Goal: Information Seeking & Learning: Learn about a topic

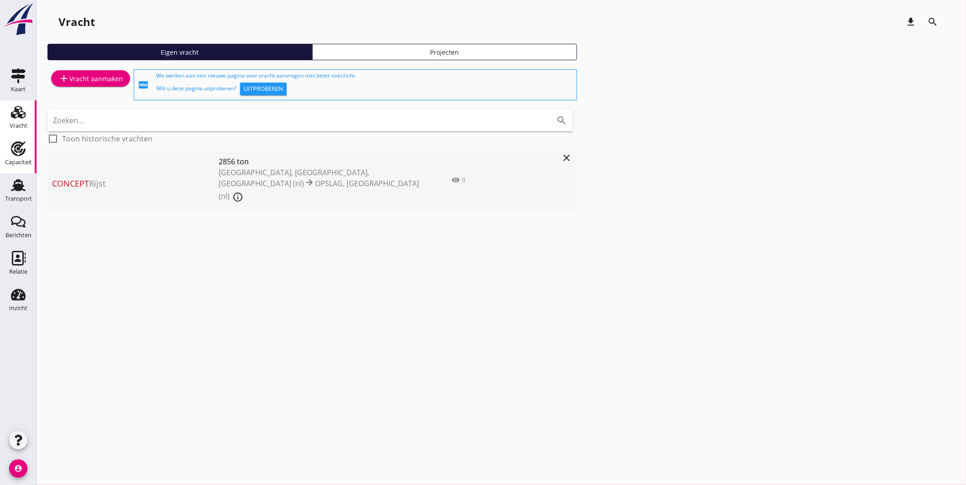
click at [26, 153] on div "Capaciteit" at bounding box center [18, 148] width 22 height 15
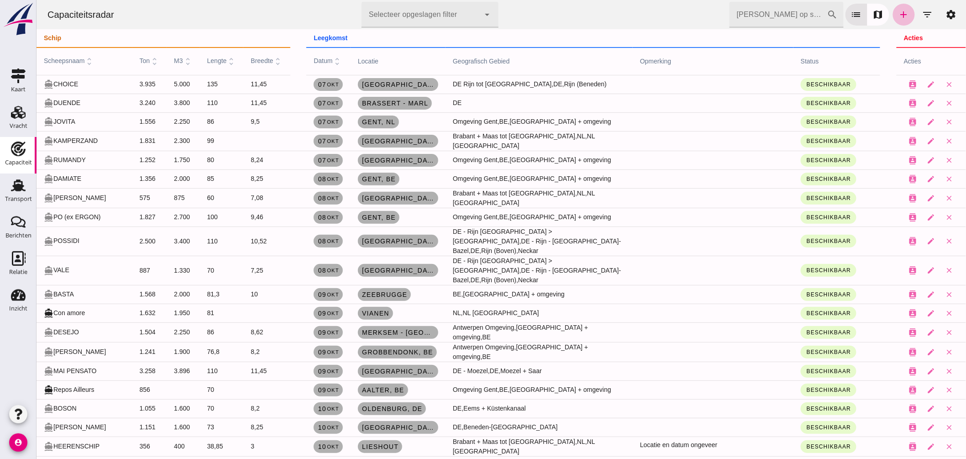
click at [751, 10] on input "[PERSON_NAME] op scheepsnaam" at bounding box center [778, 15] width 98 height 26
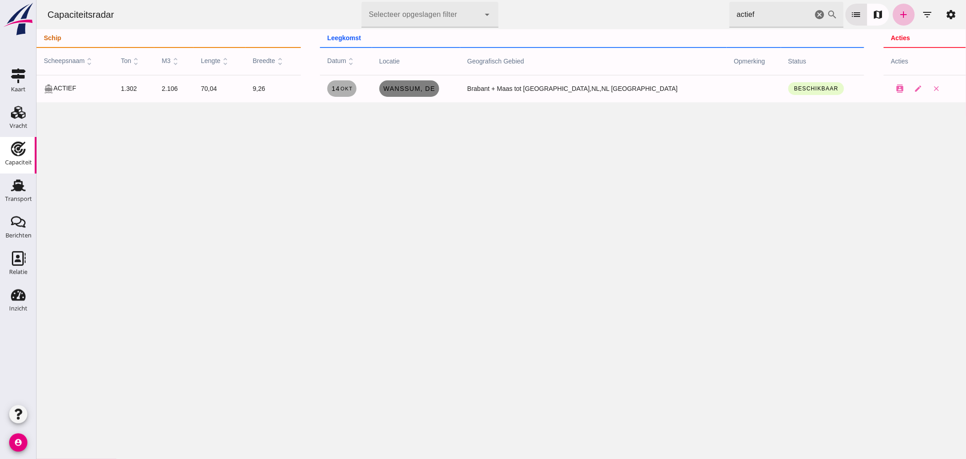
click at [435, 90] on span "Wanssum , de" at bounding box center [408, 88] width 52 height 7
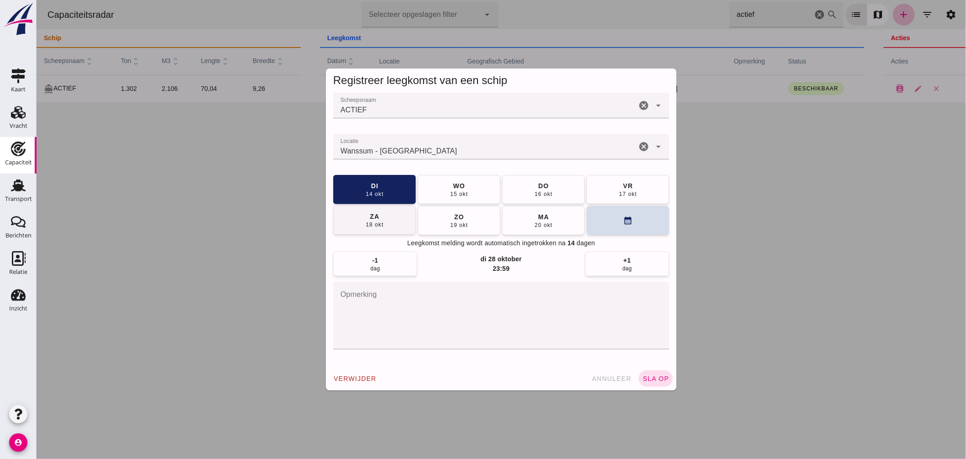
click at [546, 180] on button "do 16 okt" at bounding box center [543, 189] width 83 height 29
click at [650, 376] on span "sla op" at bounding box center [655, 378] width 27 height 7
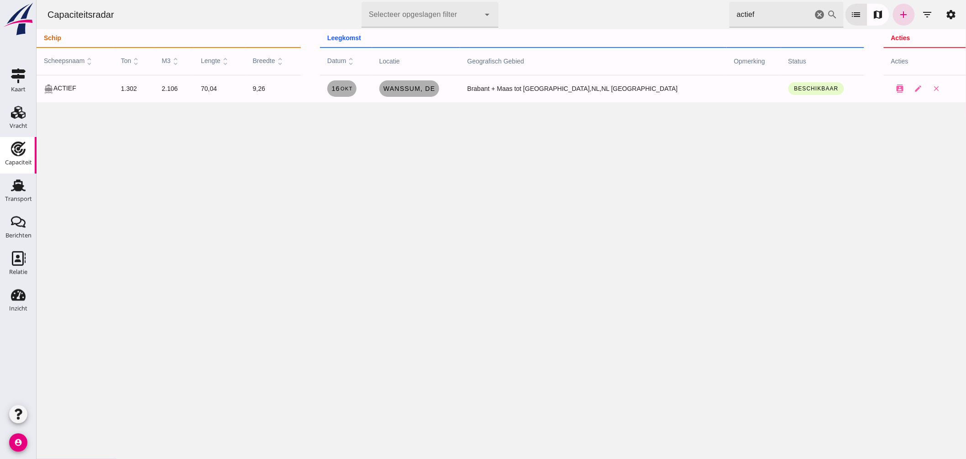
drag, startPoint x: 753, startPoint y: 17, endPoint x: 563, endPoint y: 0, distance: 191.0
click at [563, 0] on div "Capaciteitsradar Selecteer opgeslagen filter Selecteer opgeslagen filter cancel…" at bounding box center [501, 14] width 922 height 29
click at [434, 84] on link "Wijnegem , be" at bounding box center [424, 88] width 61 height 16
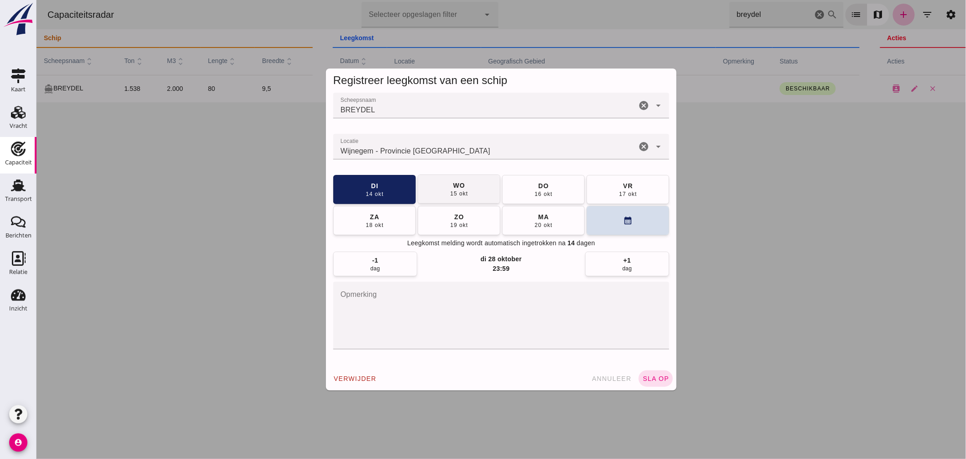
click at [452, 185] on div "wo" at bounding box center [458, 185] width 12 height 9
click at [654, 371] on button "sla op" at bounding box center [655, 378] width 34 height 16
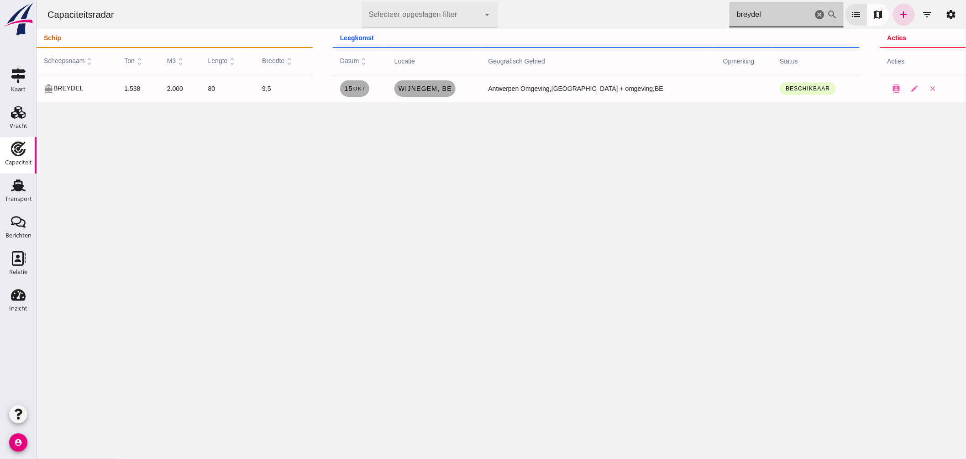
drag, startPoint x: 707, startPoint y: 16, endPoint x: 464, endPoint y: -21, distance: 246.0
click at [464, 0] on html "Capaciteitsradar Selecteer opgeslagen filter Selecteer opgeslagen filter cancel…" at bounding box center [500, 229] width 929 height 459
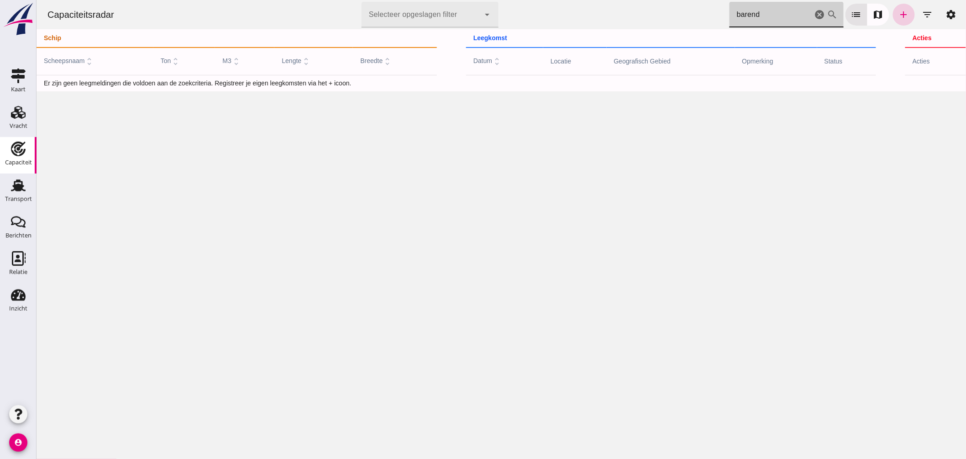
type input "barend"
click at [892, 17] on link "add" at bounding box center [903, 15] width 22 height 22
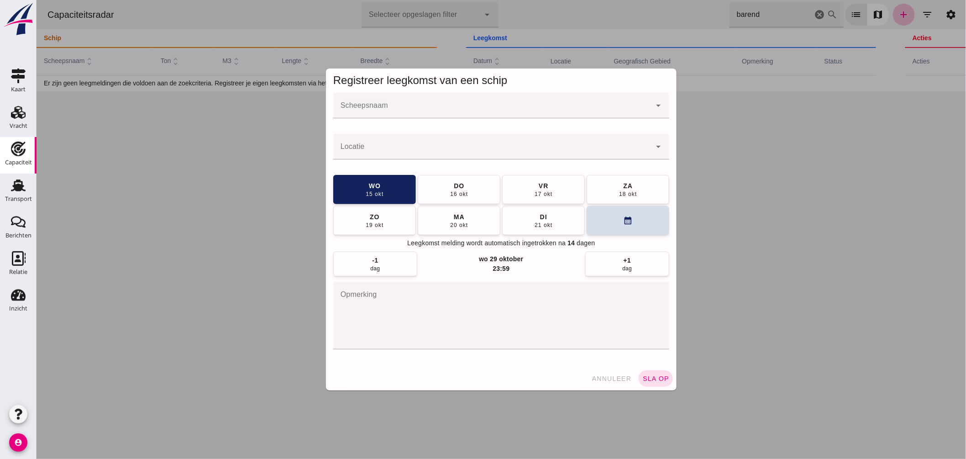
click at [459, 112] on input "Scheepsnaam" at bounding box center [492, 110] width 318 height 11
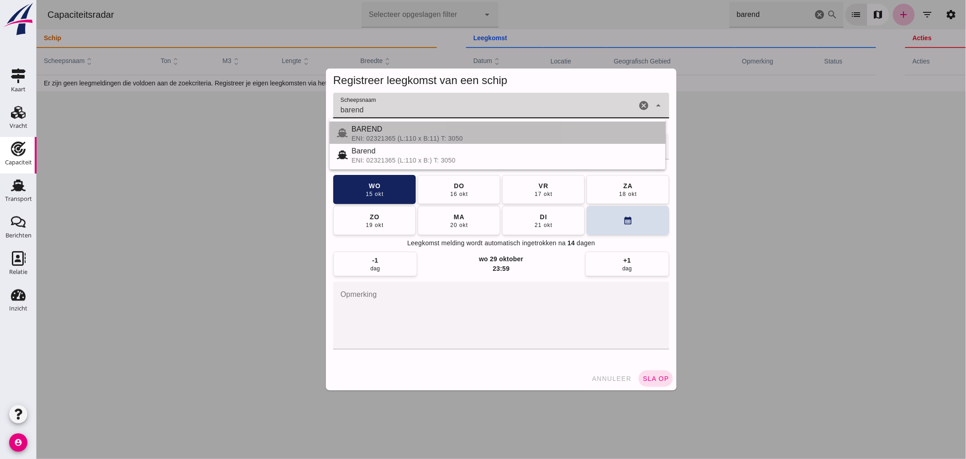
click at [385, 126] on div "BAREND" at bounding box center [504, 129] width 307 height 11
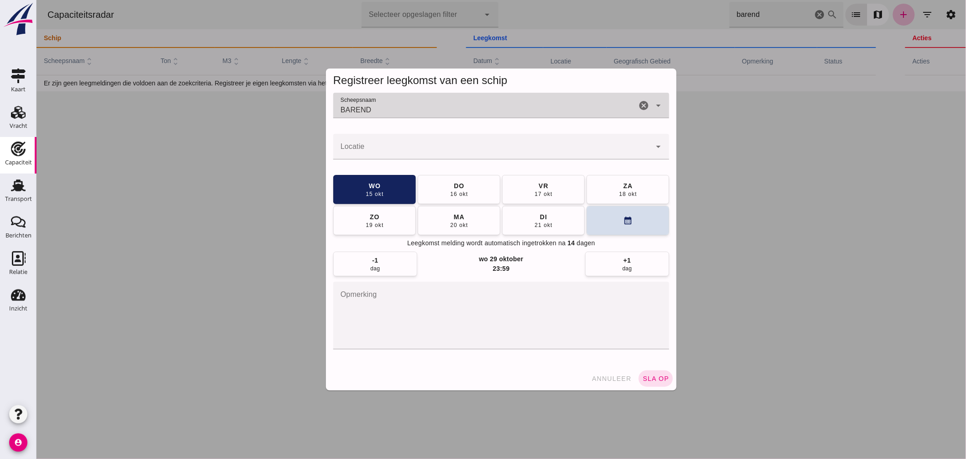
type input "BAREND"
click at [380, 148] on input "Locatie" at bounding box center [492, 151] width 318 height 11
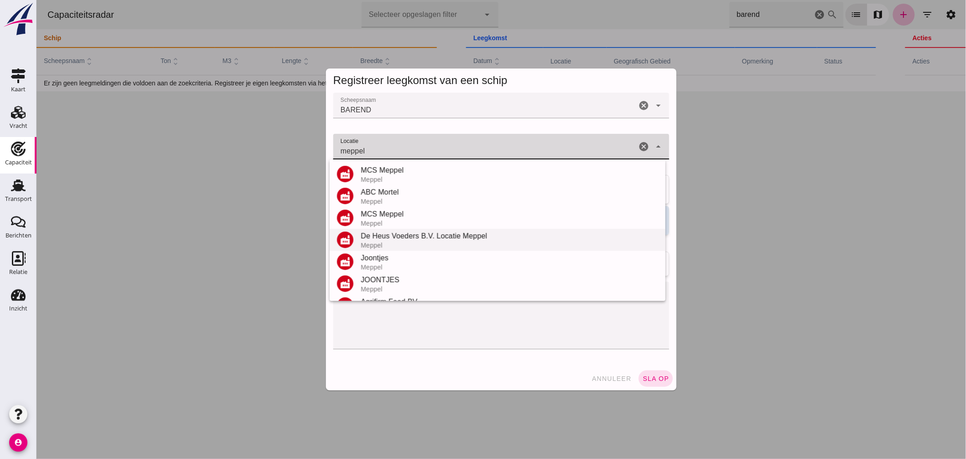
scroll to position [107, 0]
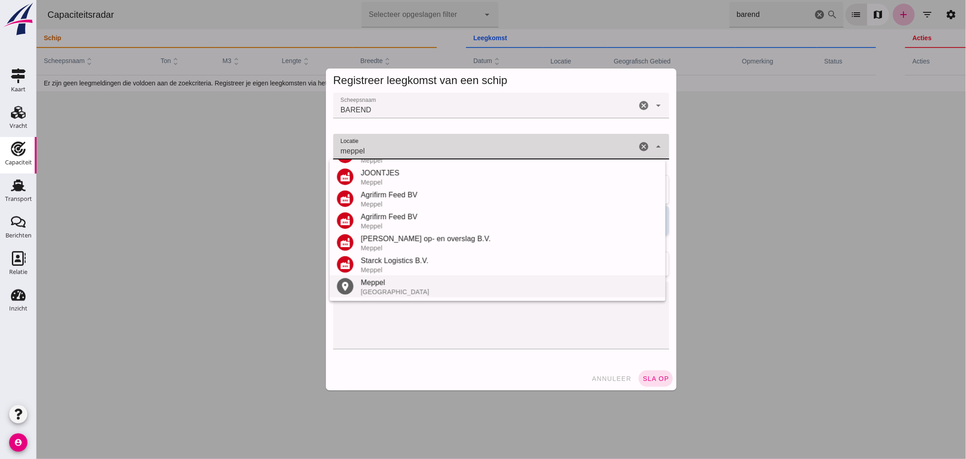
click at [377, 281] on div "Meppel" at bounding box center [509, 282] width 298 height 11
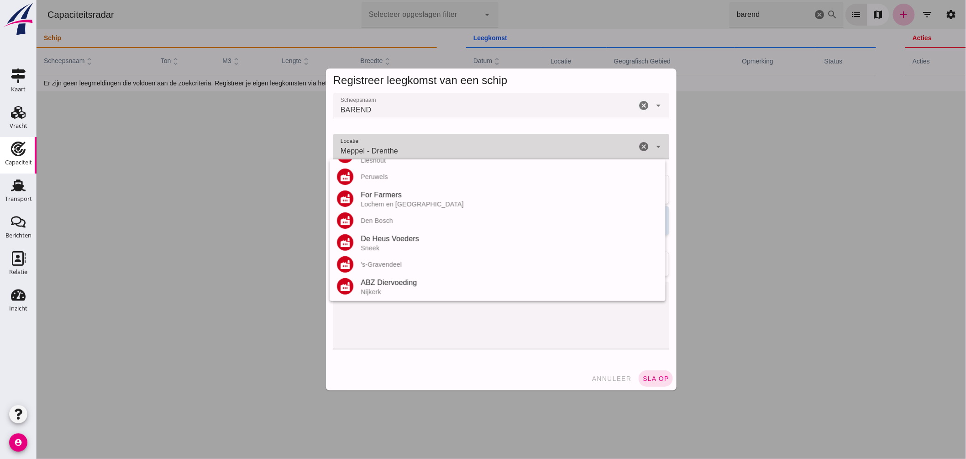
scroll to position [0, 0]
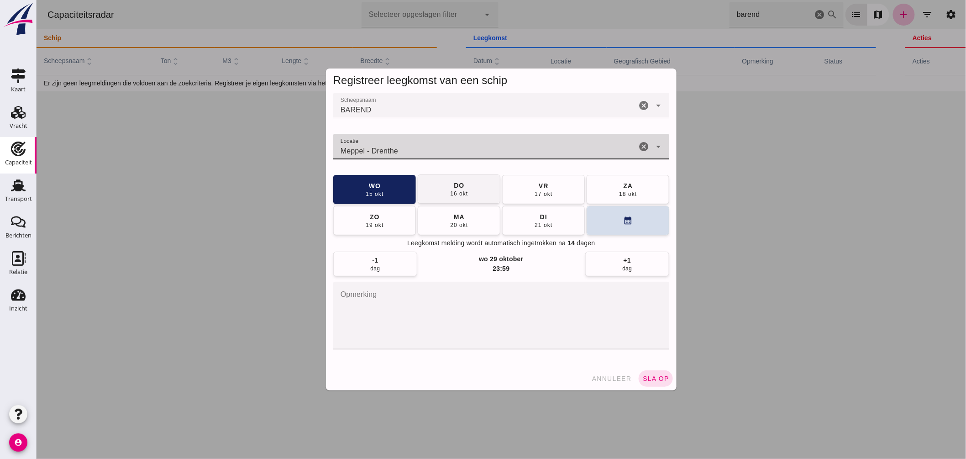
type input "Meppel - Drenthe"
click at [479, 189] on button "do 16 okt" at bounding box center [458, 188] width 83 height 29
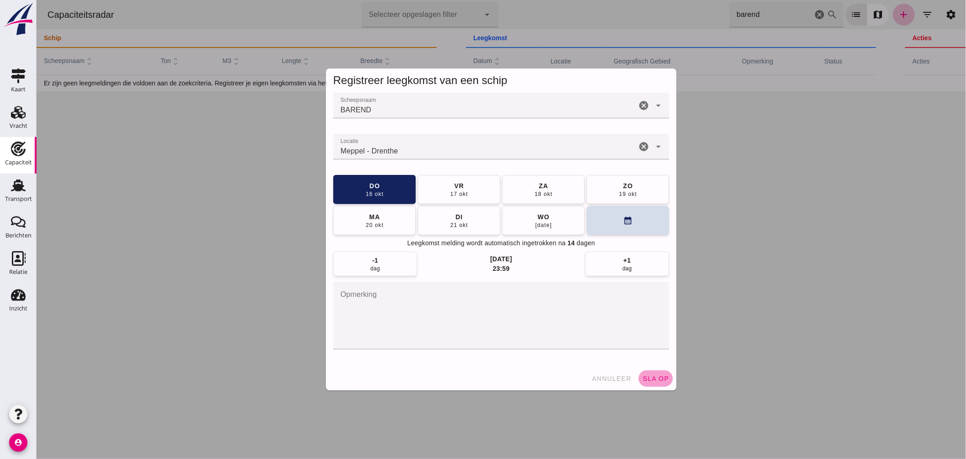
click at [653, 380] on span "sla op" at bounding box center [655, 378] width 27 height 7
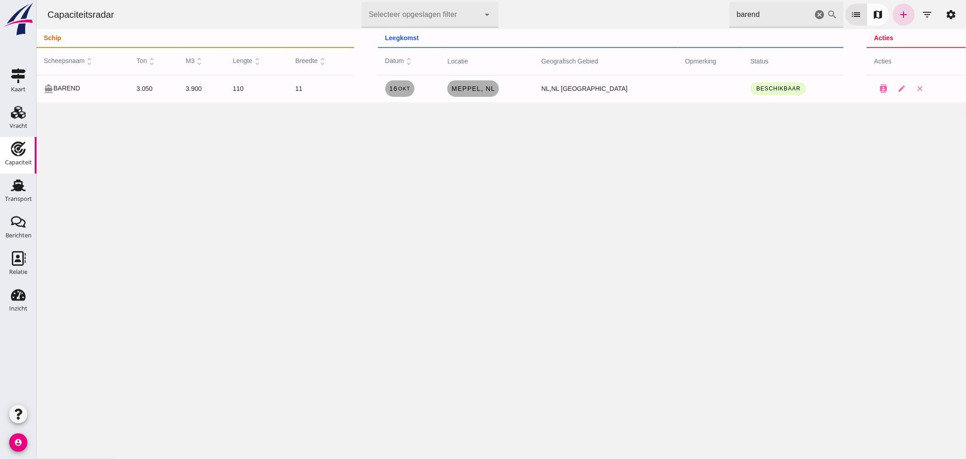
click at [776, 16] on input "barend" at bounding box center [770, 15] width 83 height 26
click at [814, 14] on icon "cancel" at bounding box center [819, 14] width 11 height 11
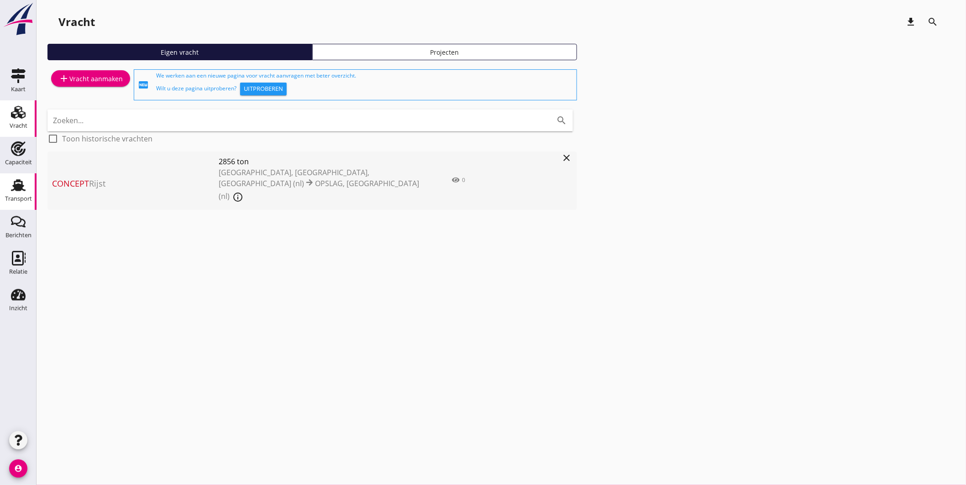
click at [20, 184] on use at bounding box center [18, 185] width 15 height 12
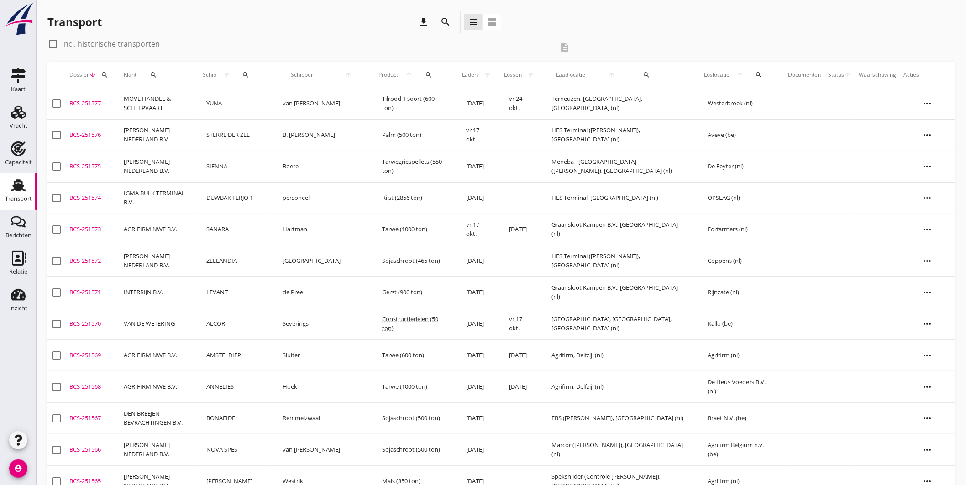
click at [257, 75] on div "search" at bounding box center [245, 74] width 23 height 7
click at [309, 99] on input "Zoek op (scheeps)naam" at bounding box center [305, 101] width 95 height 15
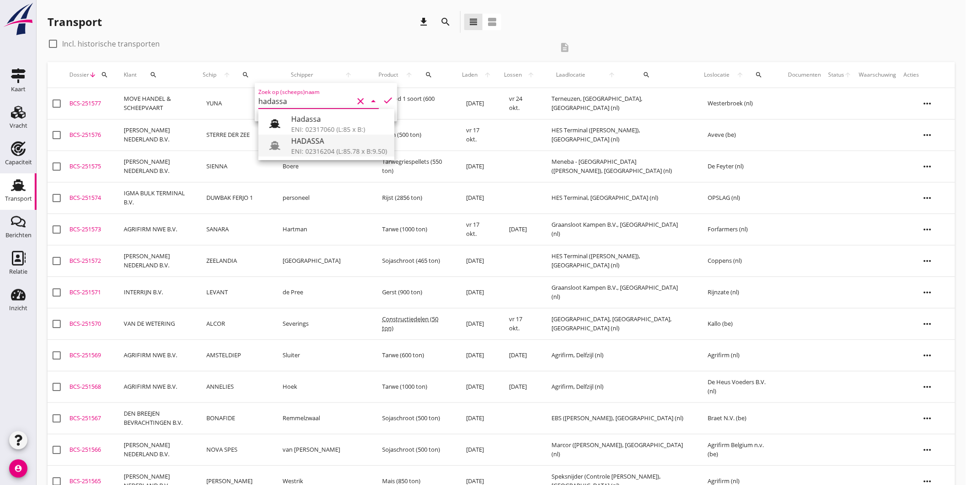
click at [318, 144] on div "HADASSA" at bounding box center [339, 141] width 96 height 11
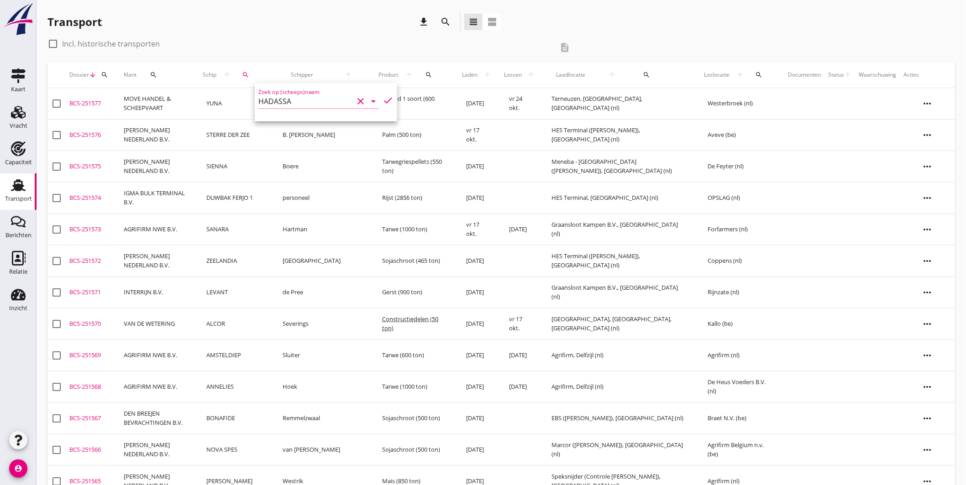
click at [382, 95] on icon "check" at bounding box center [387, 100] width 11 height 11
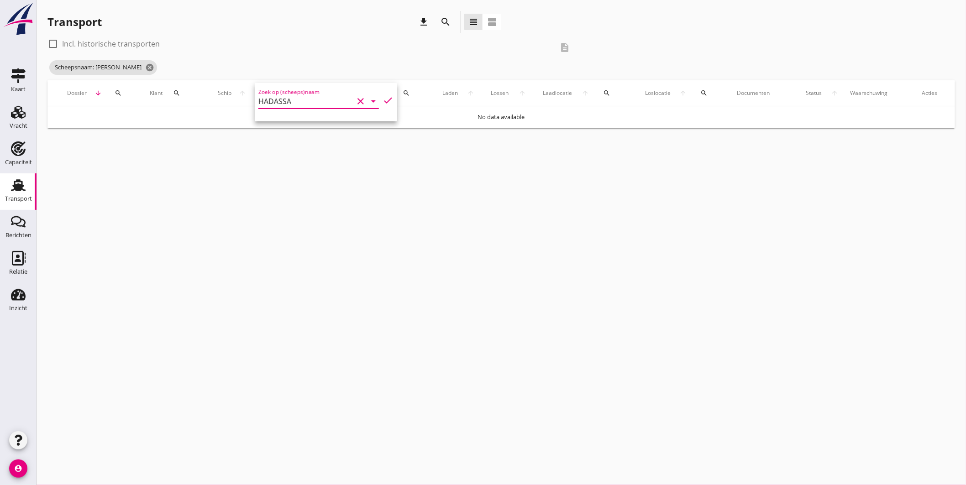
type input "HADASSA"
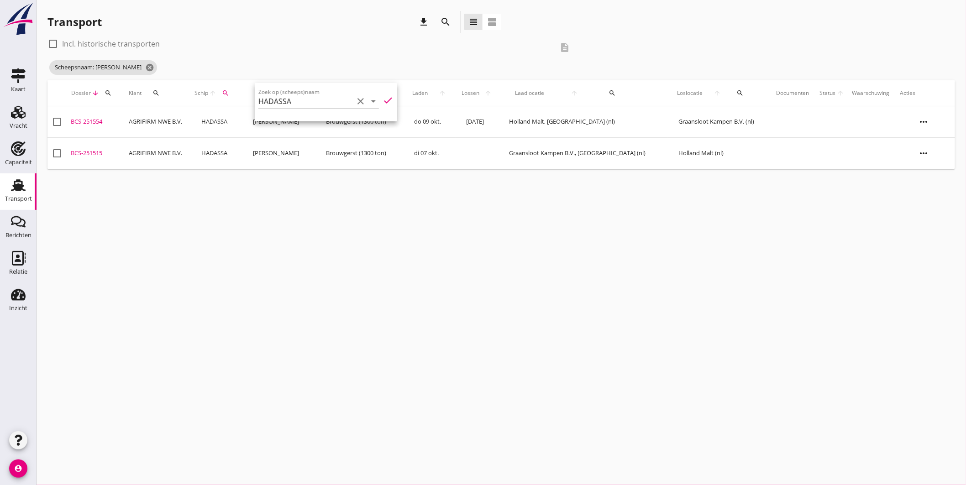
click at [347, 185] on div "cancel You are impersonating another user. Transport download search view_headl…" at bounding box center [501, 242] width 929 height 485
click at [145, 64] on icon "cancel" at bounding box center [149, 67] width 9 height 9
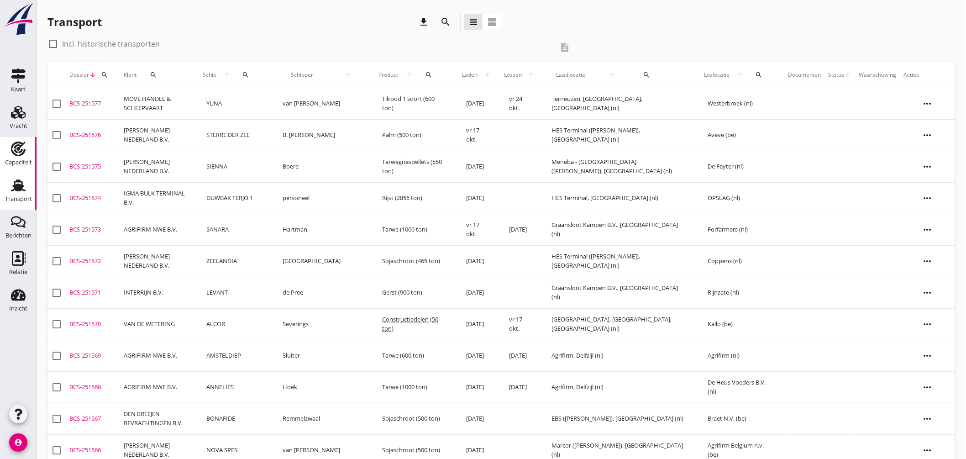
click at [19, 141] on link "Capaciteit Capaciteit" at bounding box center [18, 155] width 37 height 37
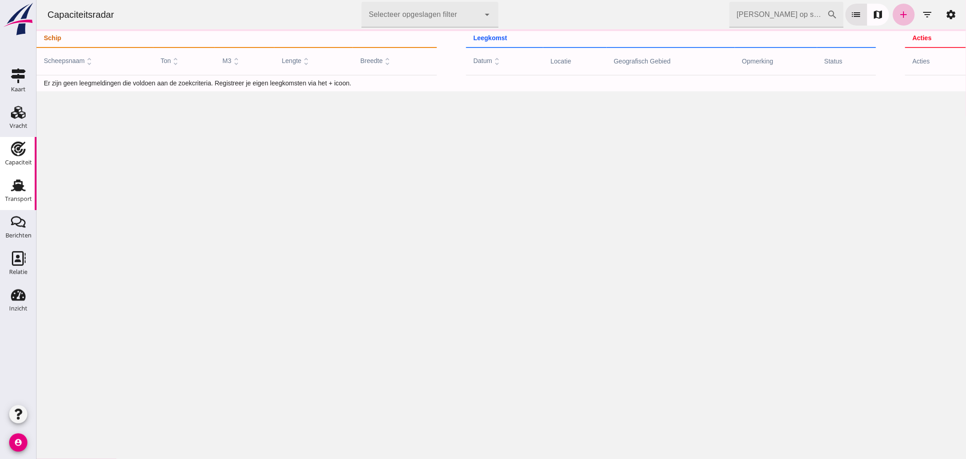
click at [10, 186] on div "Transport" at bounding box center [18, 185] width 22 height 15
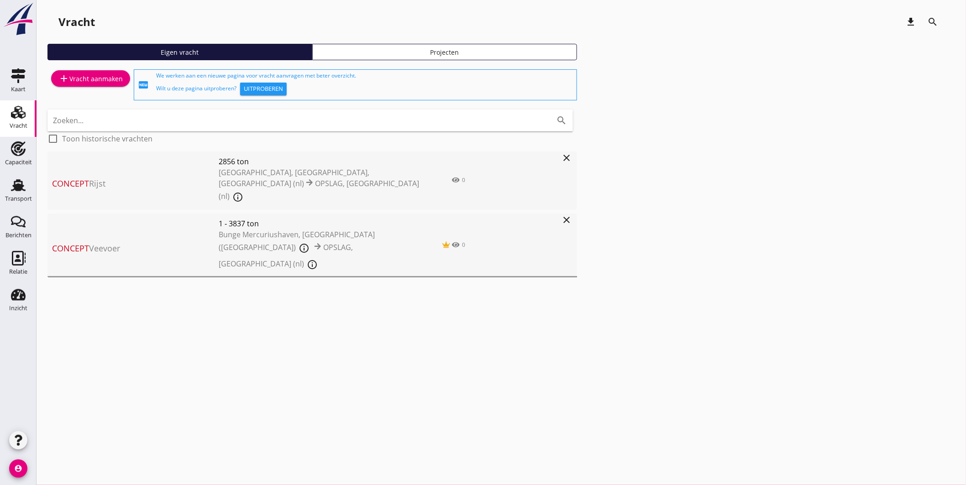
click at [21, 134] on link "Vracht Vracht" at bounding box center [18, 118] width 37 height 37
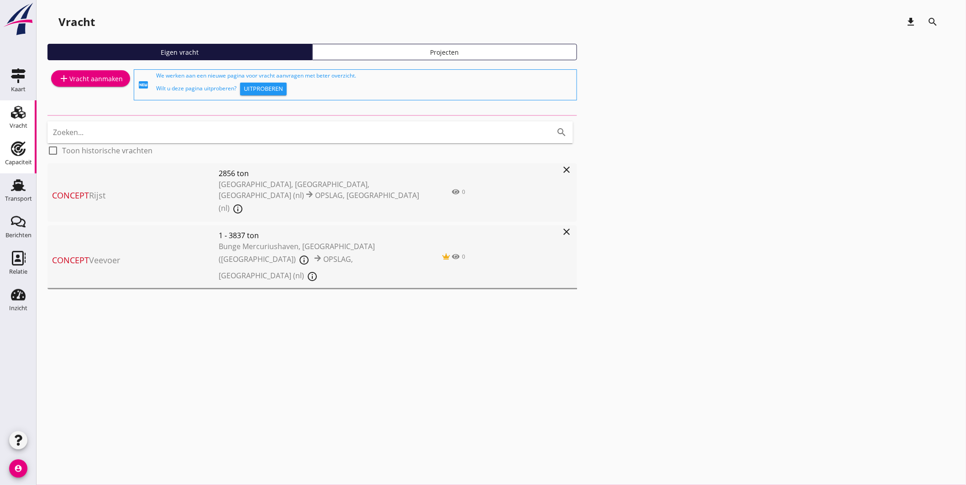
click at [22, 148] on icon "Capaciteit" at bounding box center [18, 148] width 15 height 15
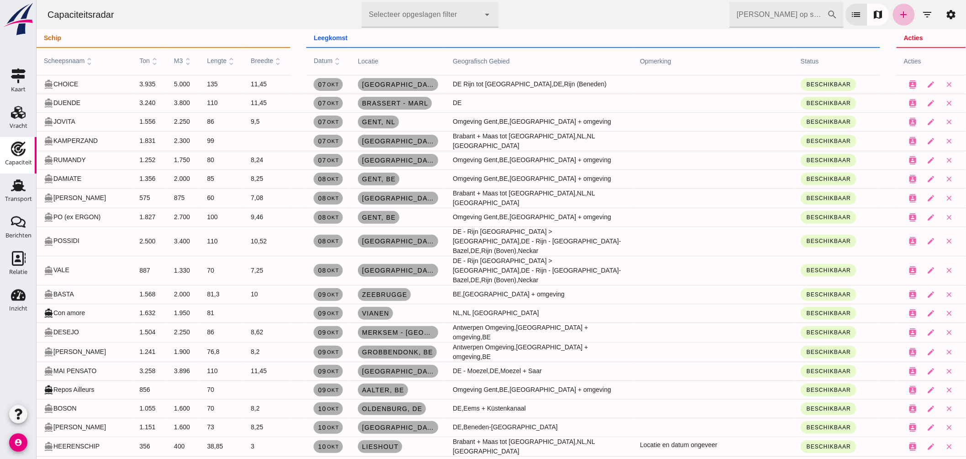
click at [771, 21] on input "[PERSON_NAME] op scheepsnaam" at bounding box center [778, 15] width 98 height 26
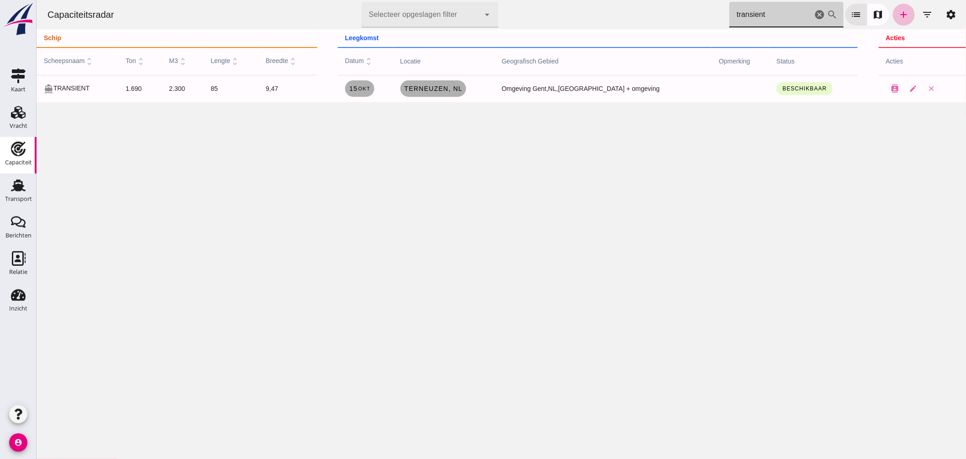
type input "transient"
click at [466, 92] on link "Terneuzen , nl" at bounding box center [433, 88] width 66 height 16
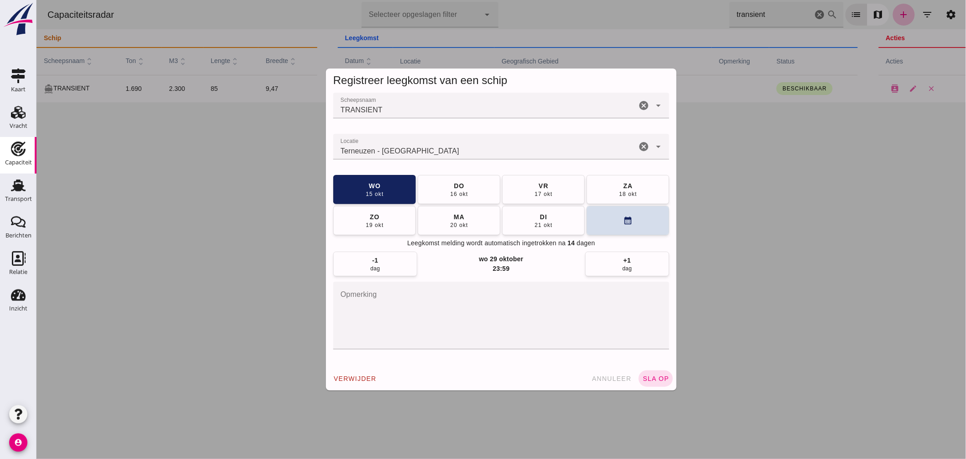
click at [450, 150] on input "Locatie" at bounding box center [484, 151] width 303 height 11
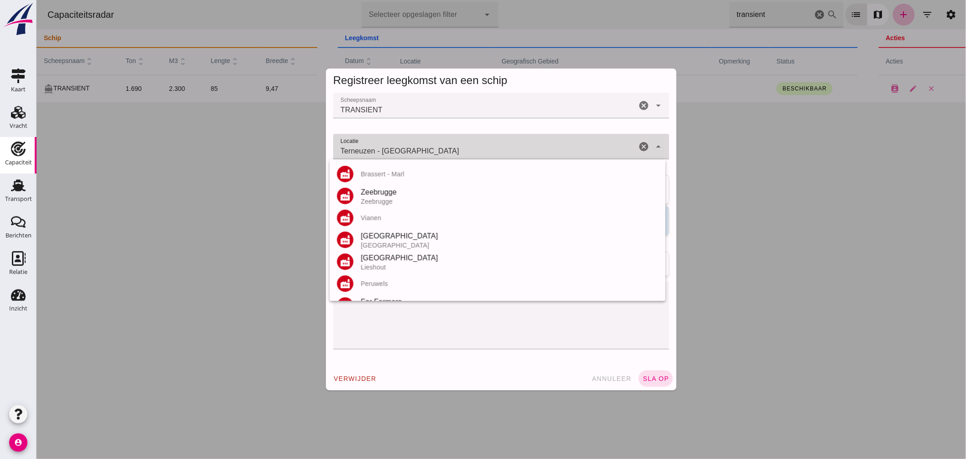
click at [450, 151] on input "Terneuzen - [GEOGRAPHIC_DATA]" at bounding box center [484, 151] width 303 height 11
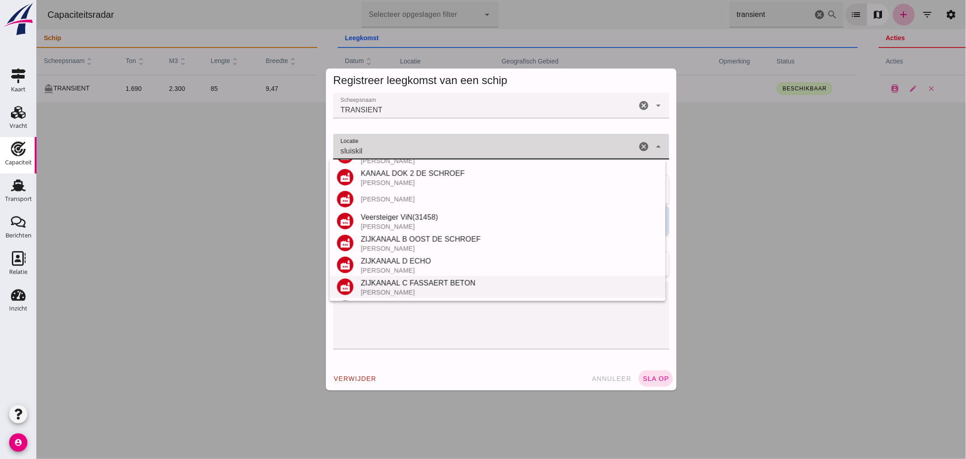
scroll to position [107, 0]
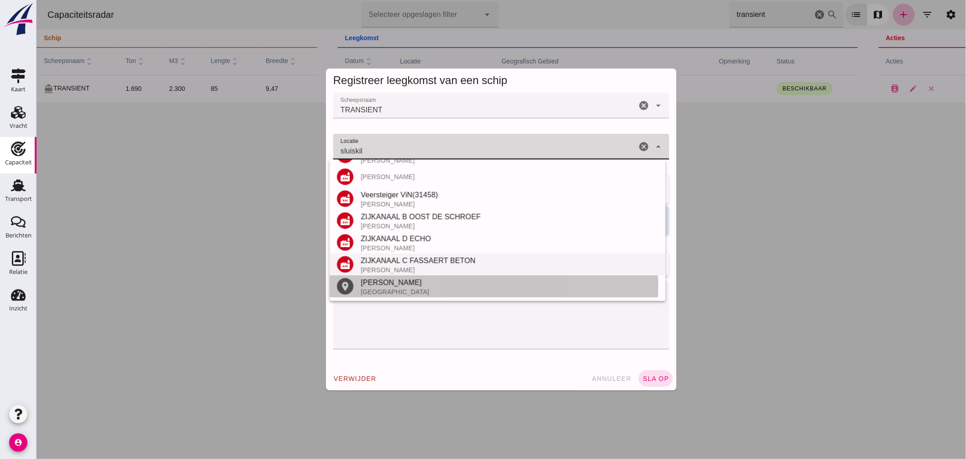
click at [377, 283] on div "[PERSON_NAME]" at bounding box center [509, 282] width 298 height 11
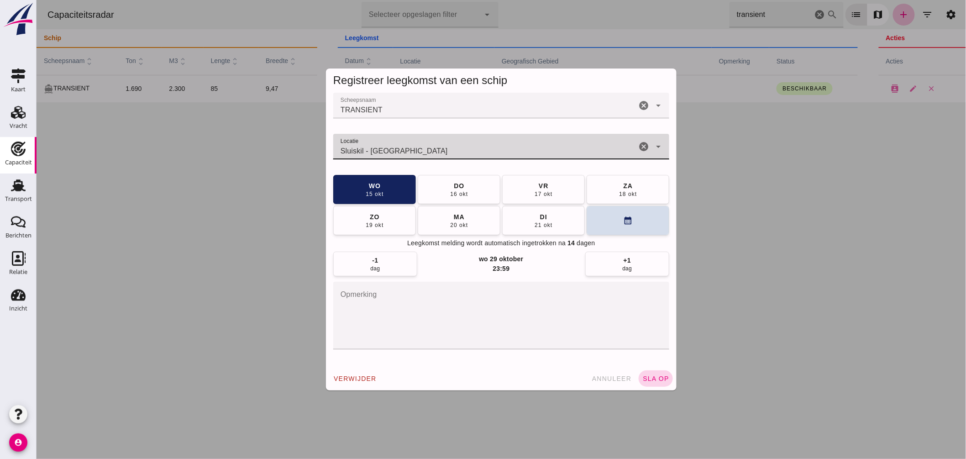
type input "Sluiskil - [GEOGRAPHIC_DATA]"
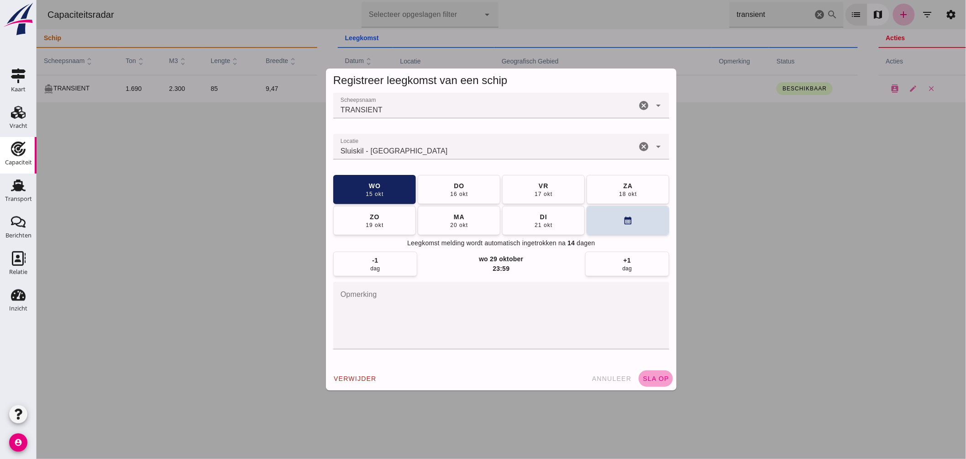
click at [648, 376] on span "sla op" at bounding box center [655, 378] width 27 height 7
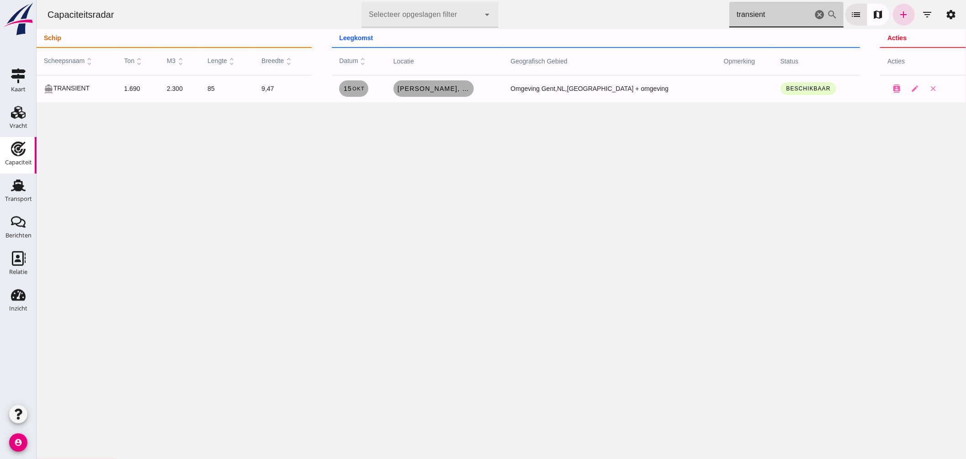
drag, startPoint x: 704, startPoint y: 24, endPoint x: 566, endPoint y: 53, distance: 140.4
click at [577, 52] on div "Capaciteitsradar Selecteer opgeslagen filter Selecteer opgeslagen filter cancel…" at bounding box center [500, 51] width 929 height 102
type input "jasmin"
click at [814, 17] on icon "cancel" at bounding box center [819, 14] width 11 height 11
click at [814, 12] on icon "cancel" at bounding box center [819, 14] width 11 height 11
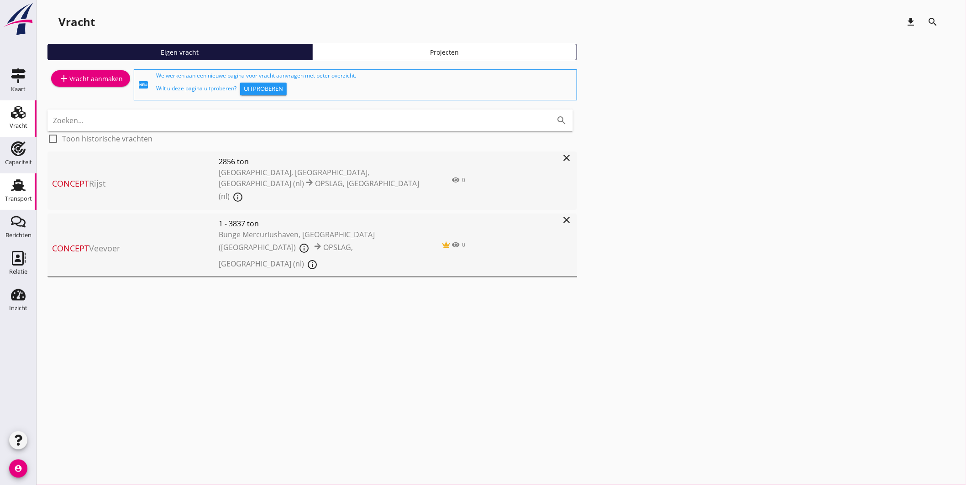
click at [25, 191] on icon "Transport" at bounding box center [18, 185] width 15 height 15
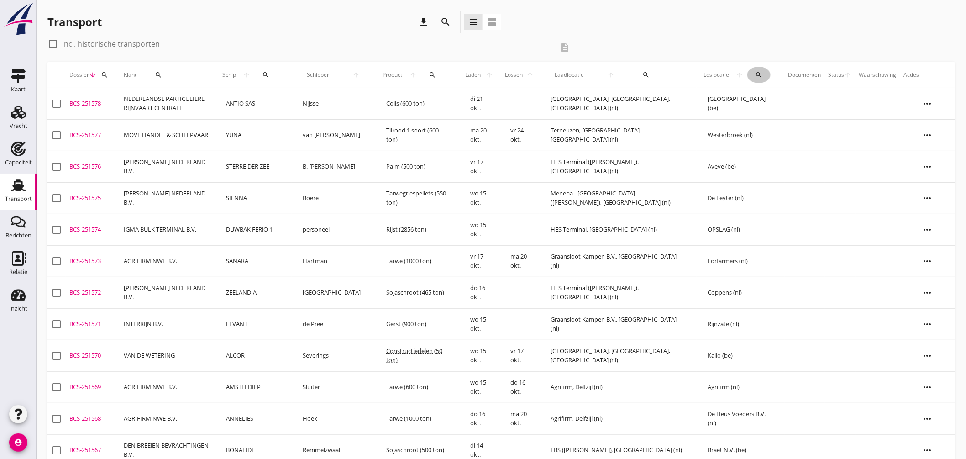
click at [757, 73] on icon "search" at bounding box center [758, 74] width 7 height 7
click at [782, 98] on input "text" at bounding box center [811, 101] width 95 height 15
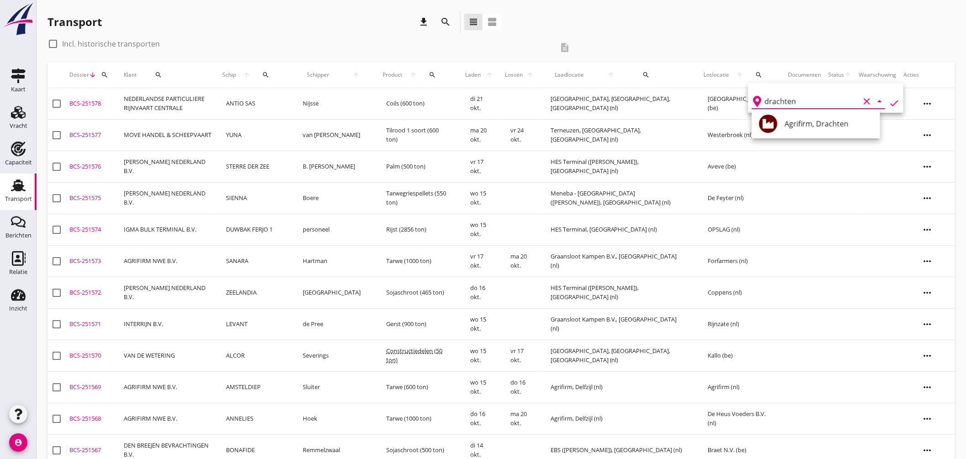
click at [801, 122] on div "Agrifirm, Drachten" at bounding box center [828, 123] width 88 height 11
click at [891, 99] on icon "check" at bounding box center [894, 103] width 11 height 11
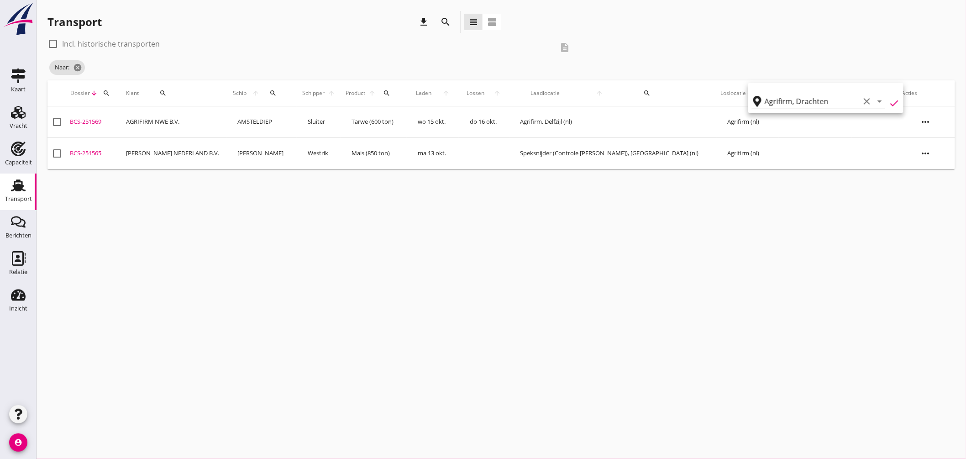
type input "Agrifirm"
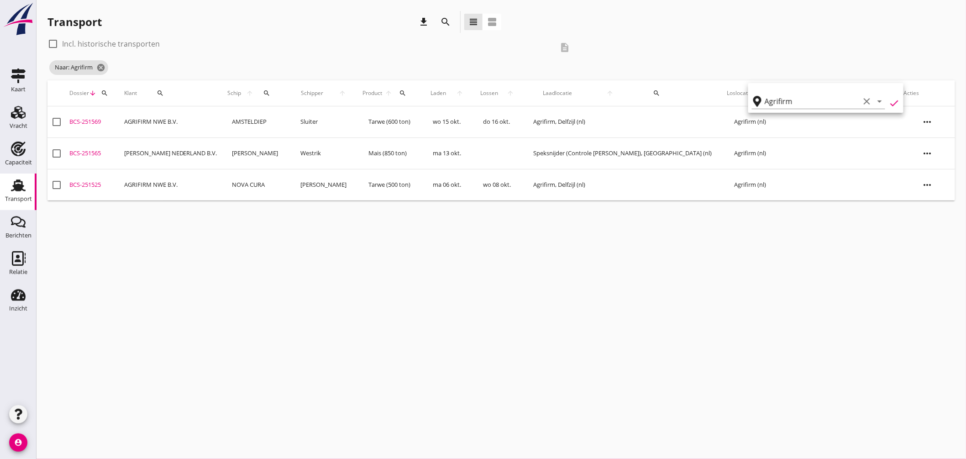
drag, startPoint x: 52, startPoint y: 39, endPoint x: 56, endPoint y: 42, distance: 5.2
click at [52, 40] on div at bounding box center [53, 44] width 16 height 16
checkbox input "true"
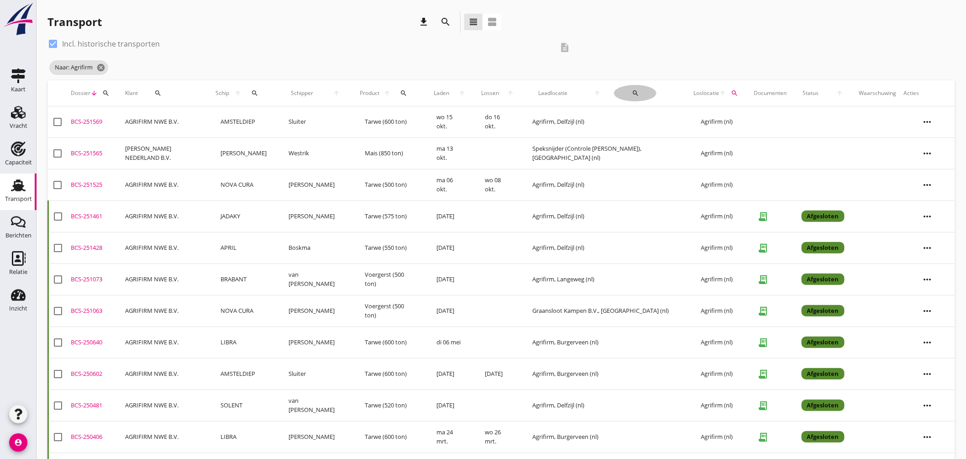
click at [636, 89] on icon "search" at bounding box center [635, 92] width 7 height 7
click at [650, 116] on input "text" at bounding box center [677, 119] width 95 height 15
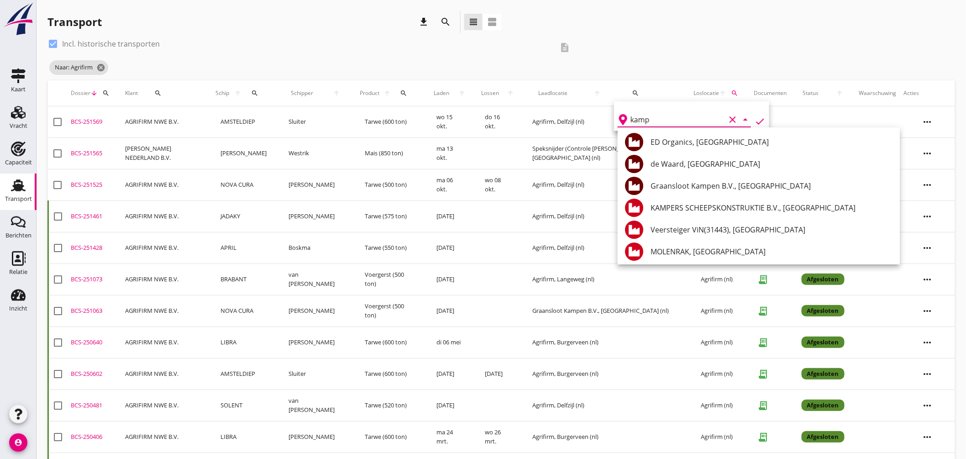
click at [724, 183] on div "Graansloot Kampen B.V., [GEOGRAPHIC_DATA]" at bounding box center [771, 185] width 242 height 11
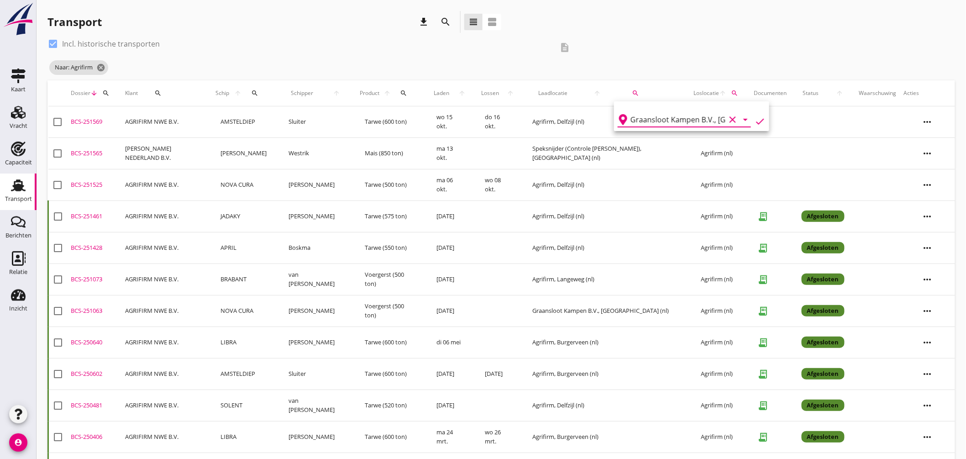
click at [754, 118] on icon "check" at bounding box center [759, 121] width 11 height 11
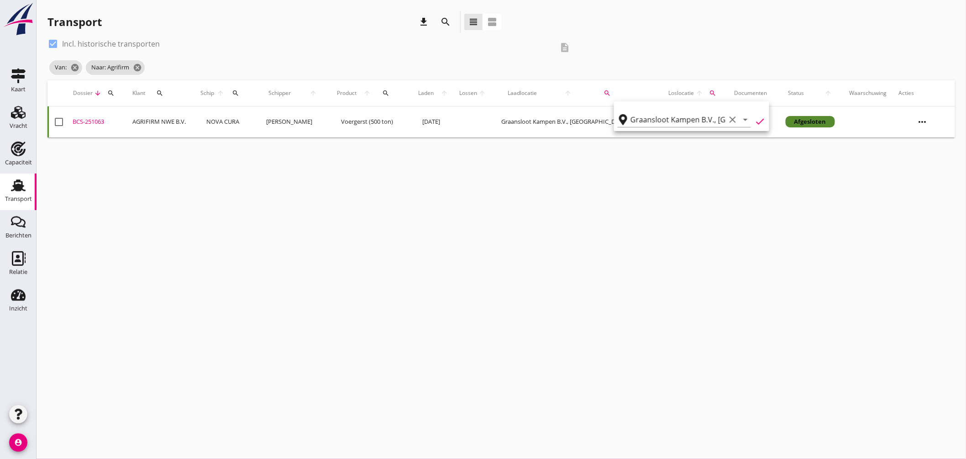
type input "Graansloot Kampen B.V."
click at [539, 157] on div "cancel You are impersonating another user. Transport download search view_headl…" at bounding box center [501, 229] width 929 height 459
click at [101, 119] on div "BCS-251063" at bounding box center [99, 121] width 52 height 9
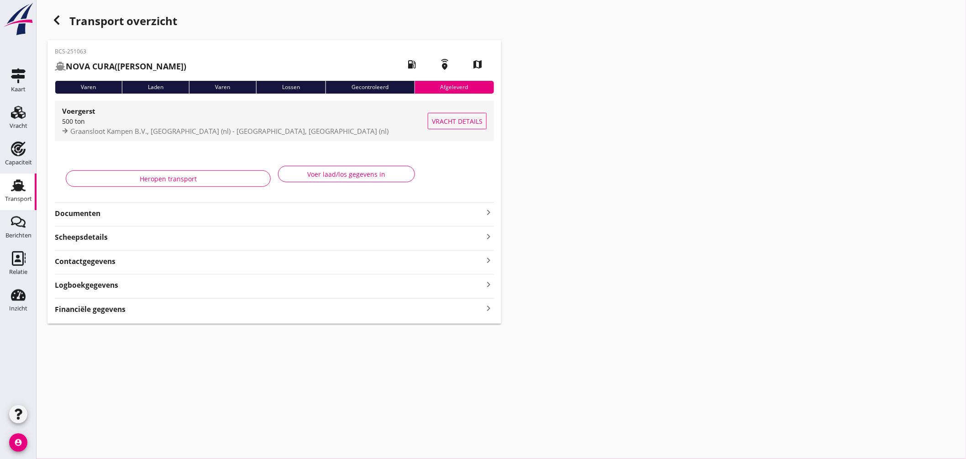
click at [362, 126] on div "Graansloot Kampen B.V., Kampen (nl) - Agrifirm, Drachten (nl)" at bounding box center [245, 131] width 366 height 10
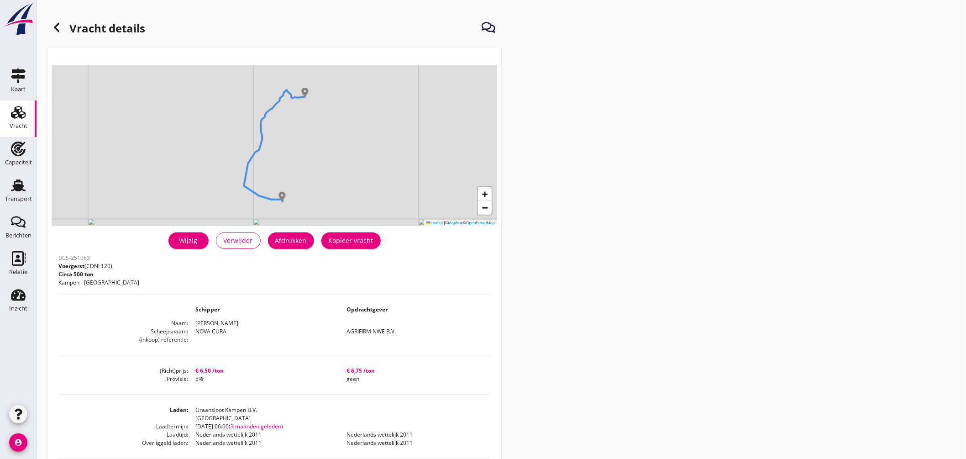
scroll to position [51, 0]
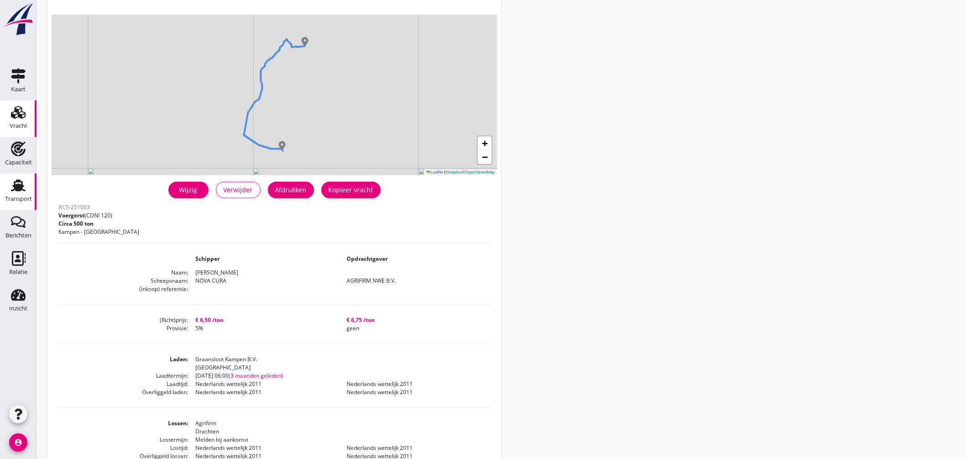
click at [21, 180] on icon "Transport" at bounding box center [18, 185] width 15 height 15
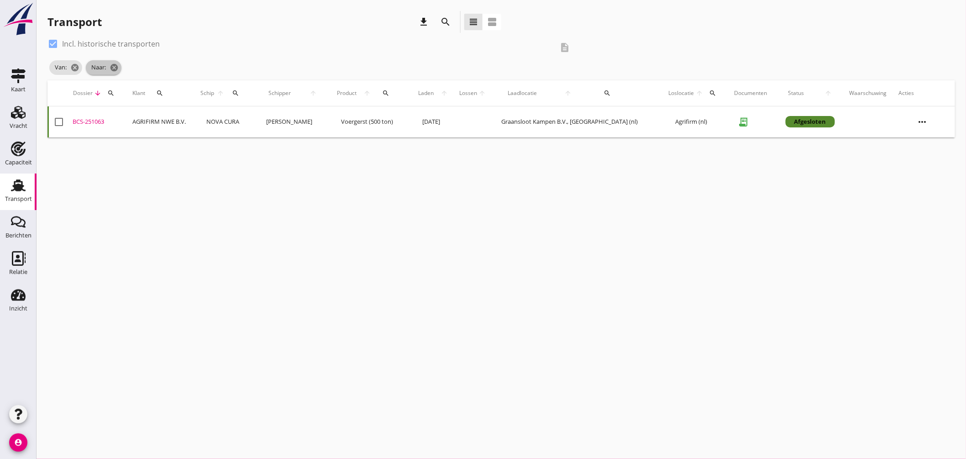
click at [115, 68] on icon "cancel" at bounding box center [114, 67] width 9 height 9
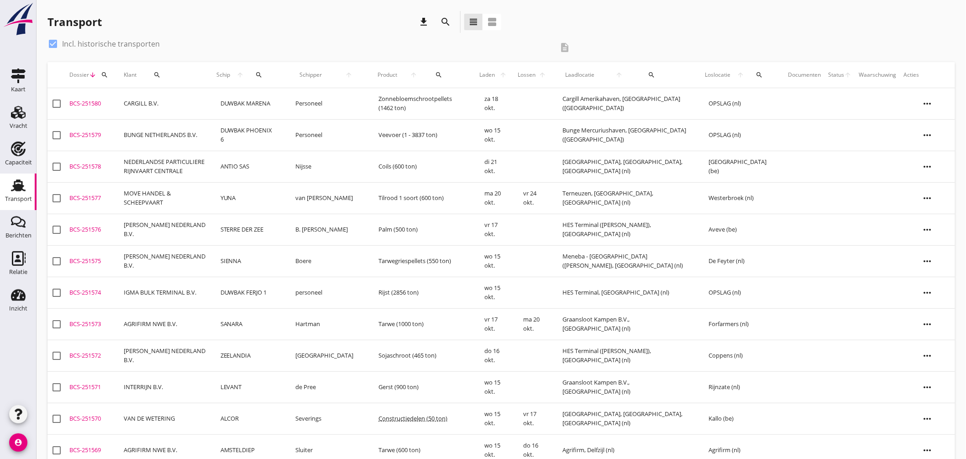
click at [53, 40] on div at bounding box center [53, 44] width 16 height 16
checkbox input "false"
